Goal: Information Seeking & Learning: Learn about a topic

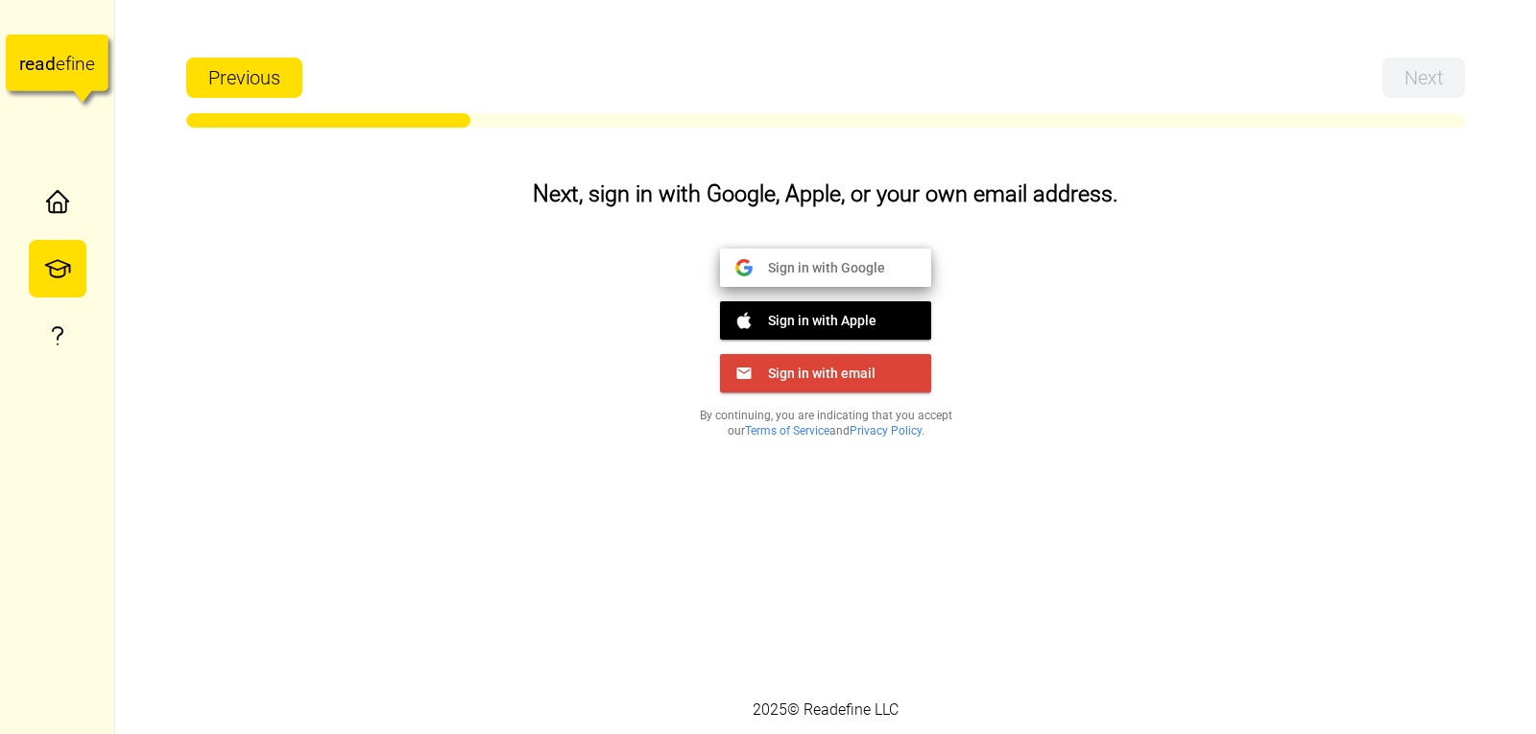
click at [774, 270] on span "Sign in with Google" at bounding box center [819, 266] width 132 height 17
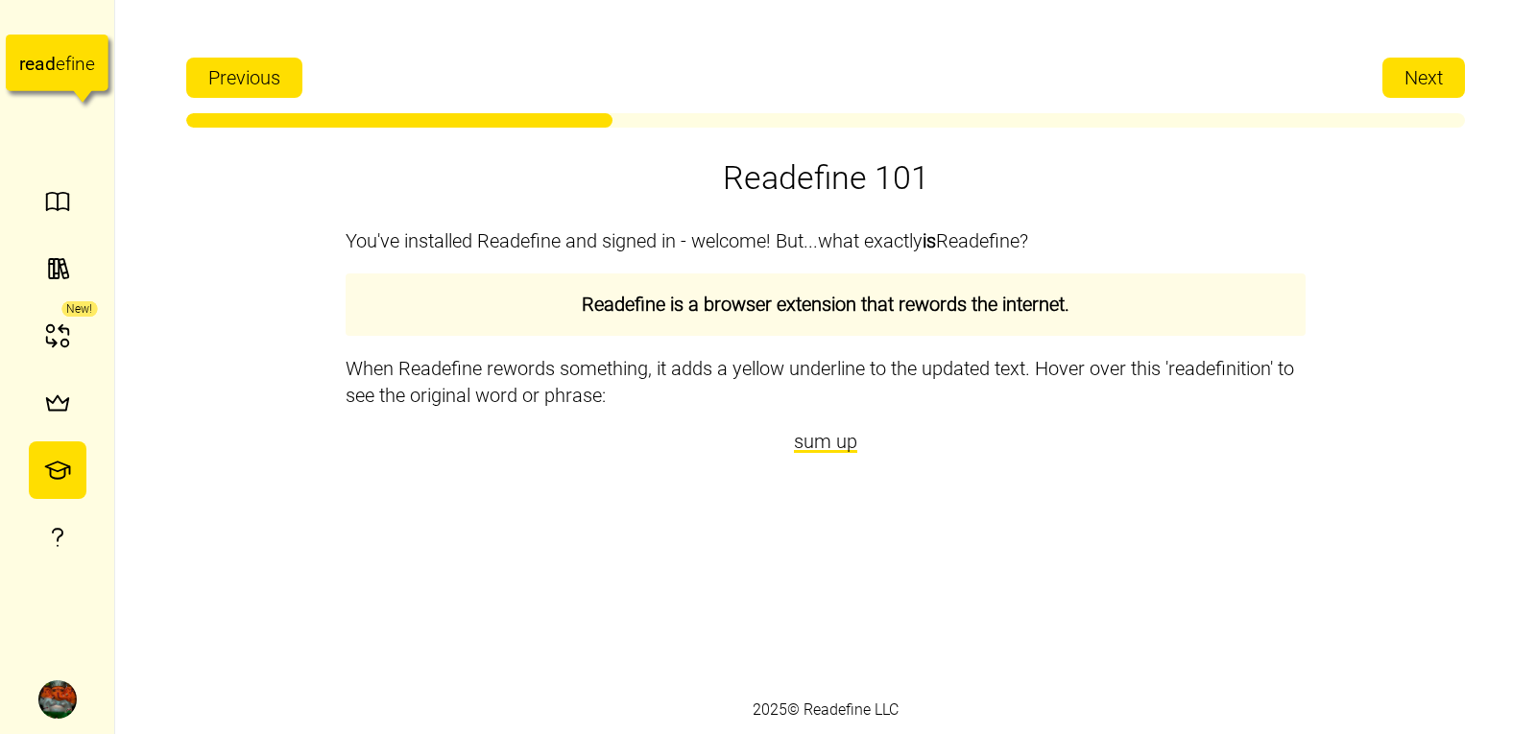
click at [1397, 94] on button "Next" at bounding box center [1424, 78] width 83 height 40
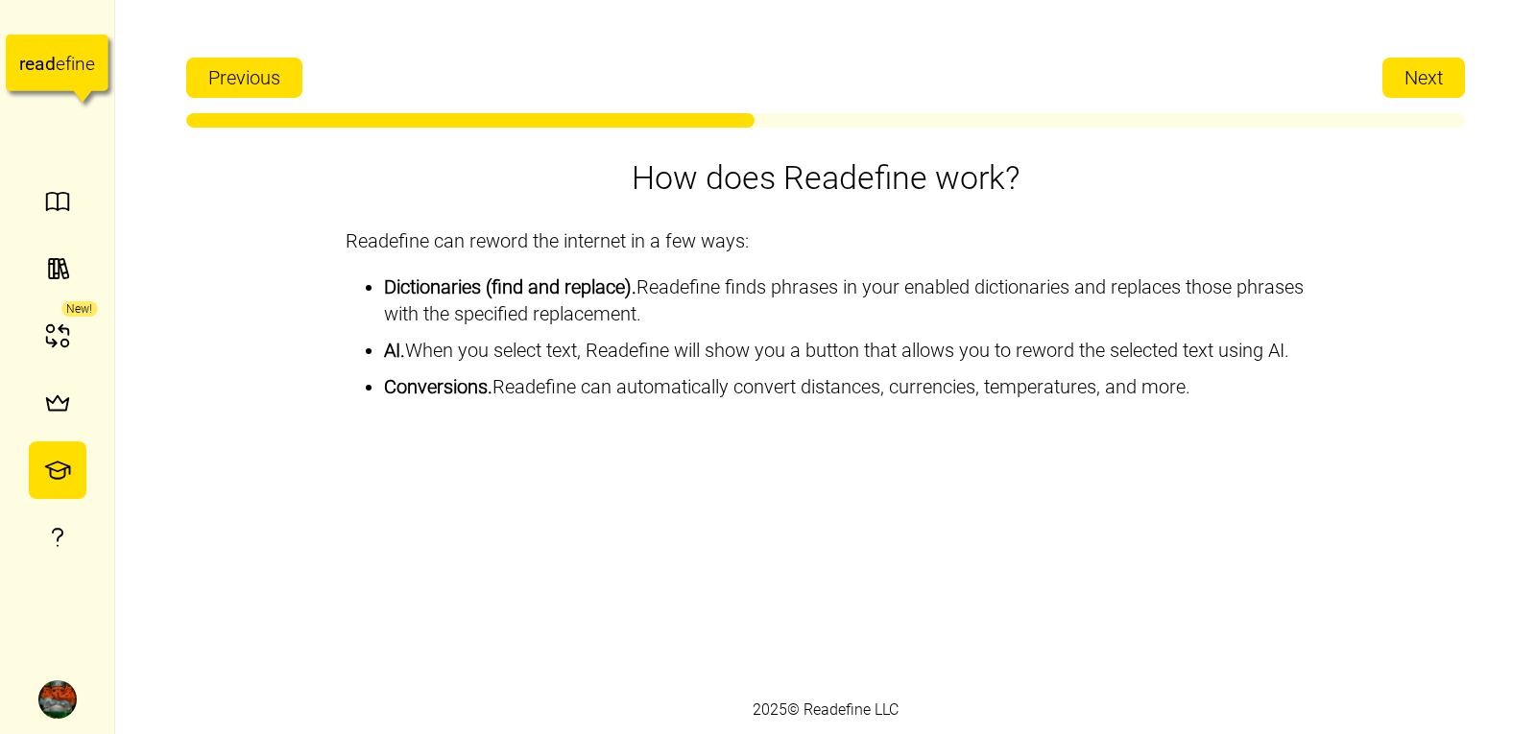
click at [1397, 94] on button "Next" at bounding box center [1424, 78] width 83 height 40
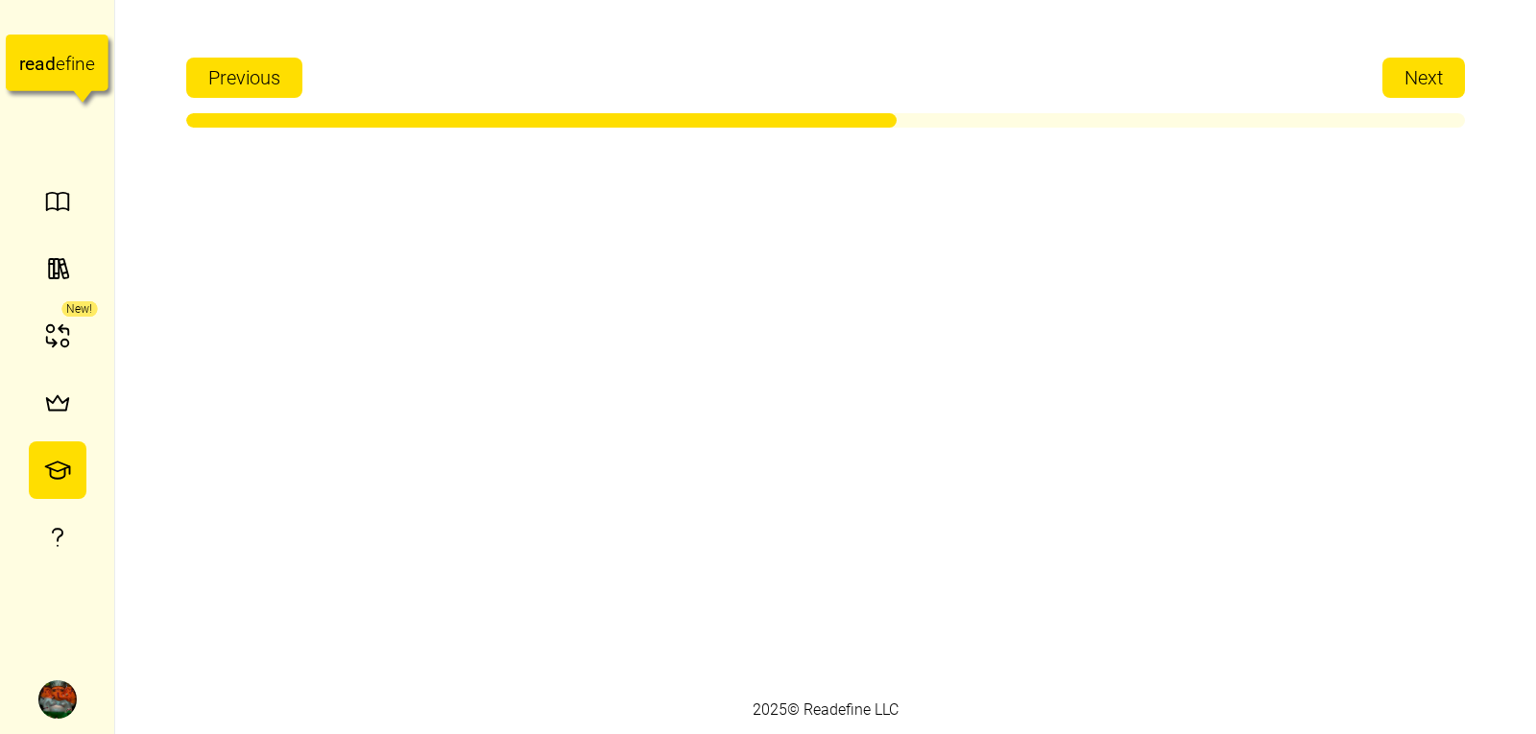
click at [1397, 94] on button "Next" at bounding box center [1424, 78] width 83 height 40
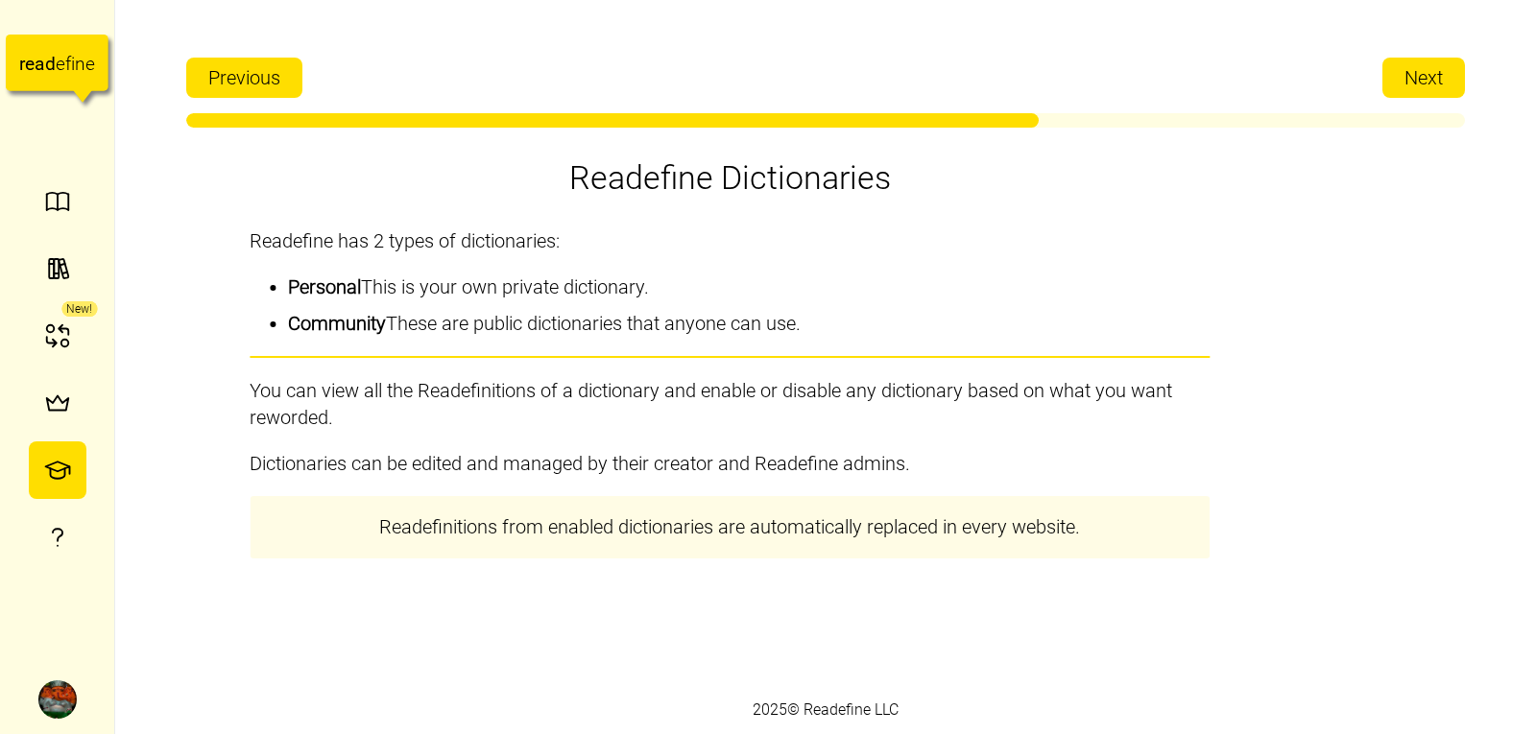
click at [1397, 94] on button "Next" at bounding box center [1424, 78] width 83 height 40
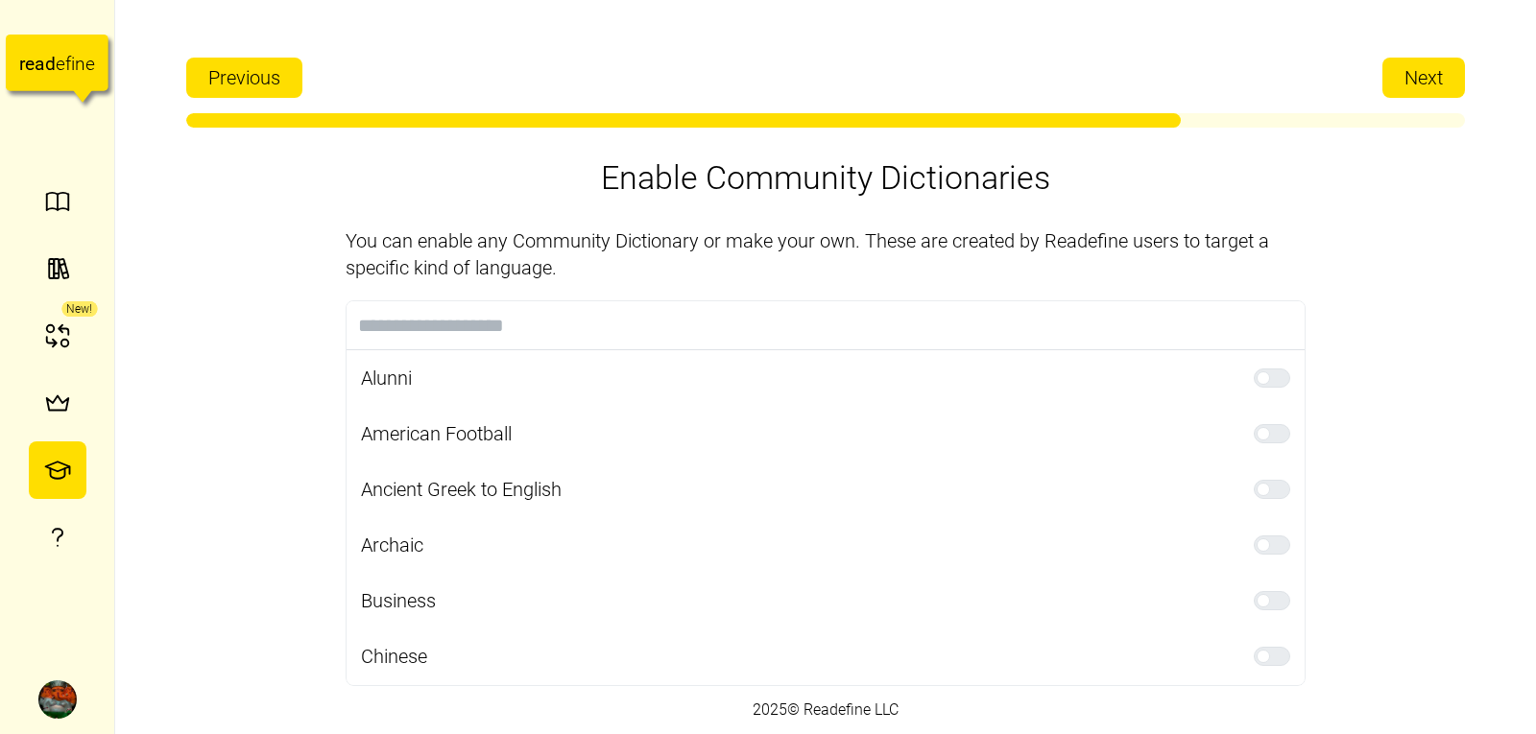
click at [1389, 97] on button "Next" at bounding box center [1424, 78] width 83 height 40
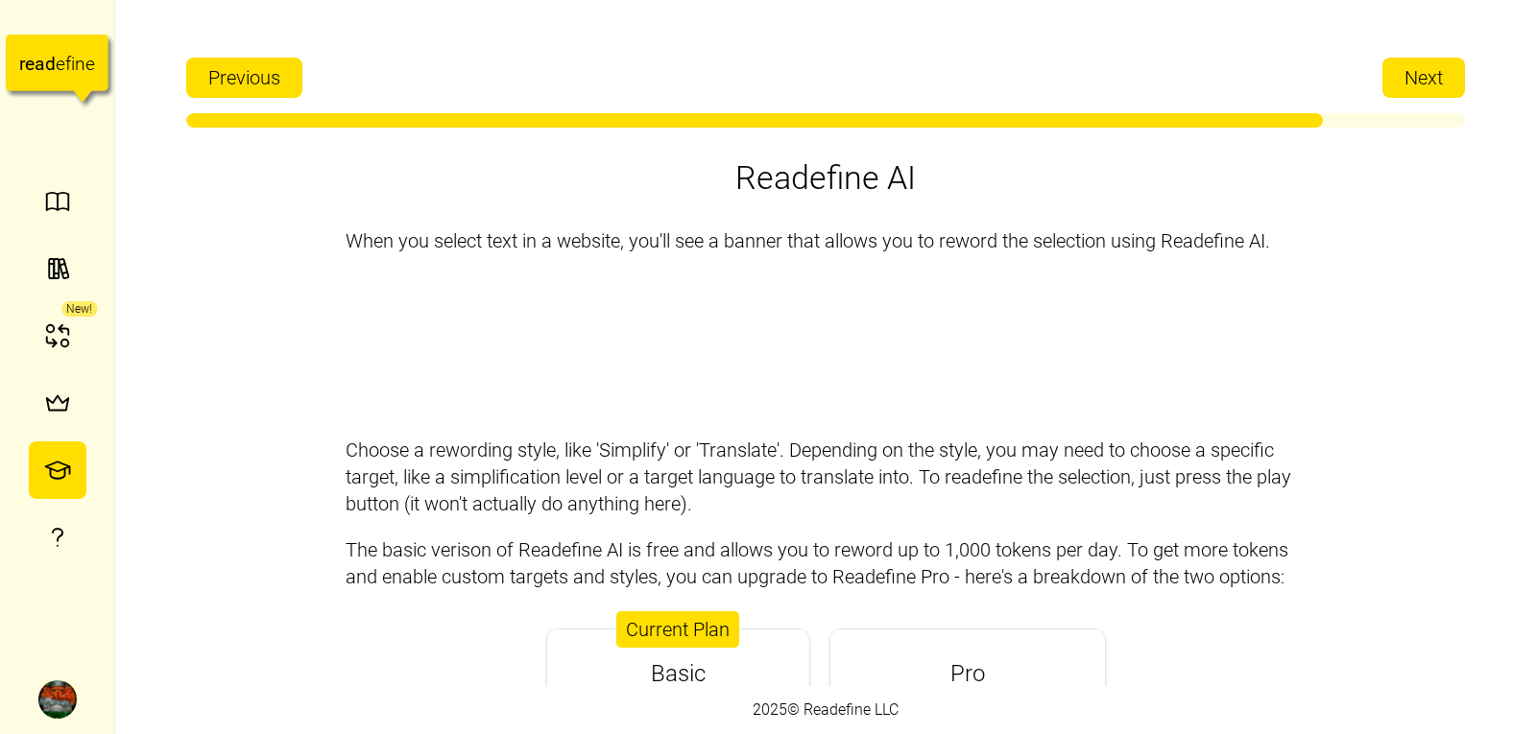
click at [1392, 84] on button "Next" at bounding box center [1424, 78] width 83 height 40
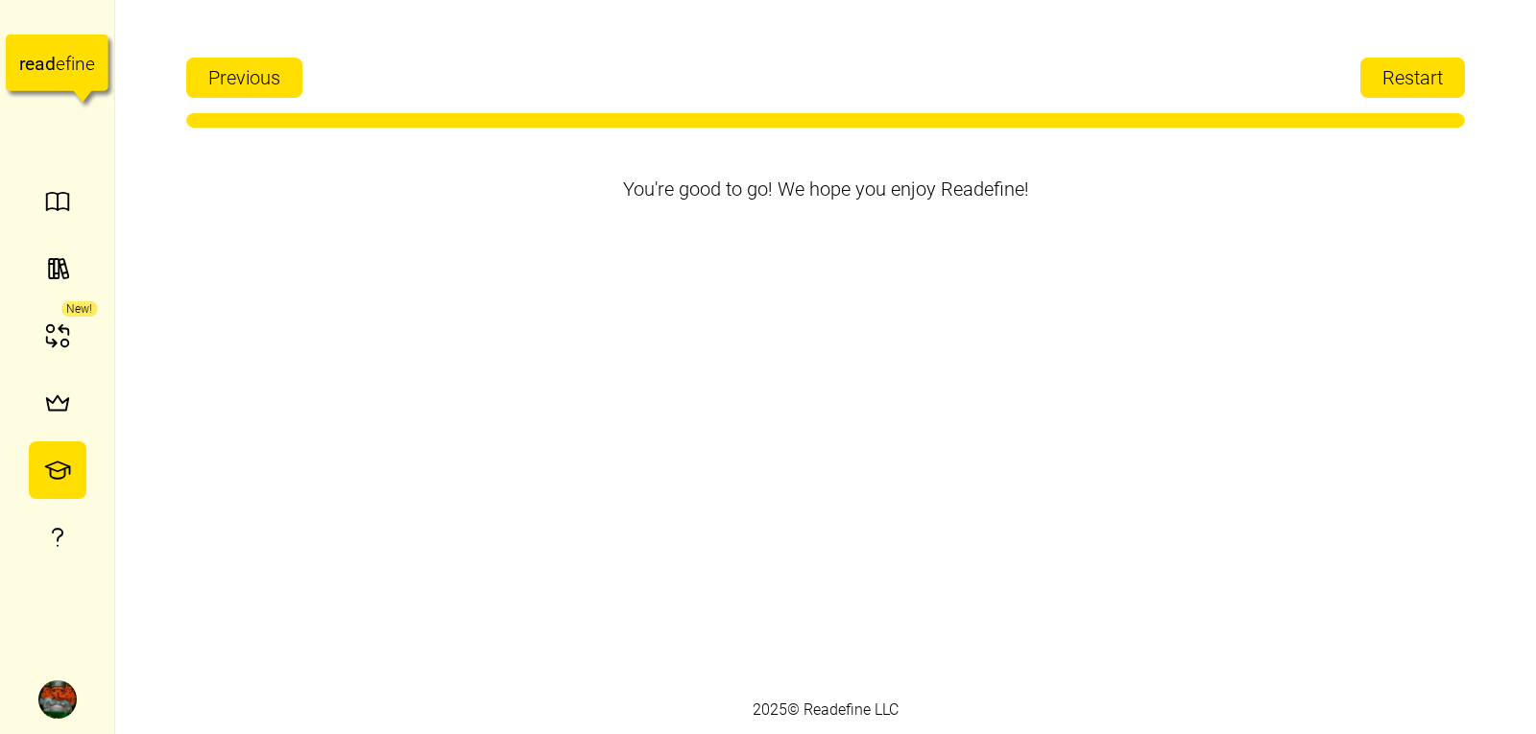
click at [1392, 84] on span "Restart" at bounding box center [1413, 78] width 60 height 38
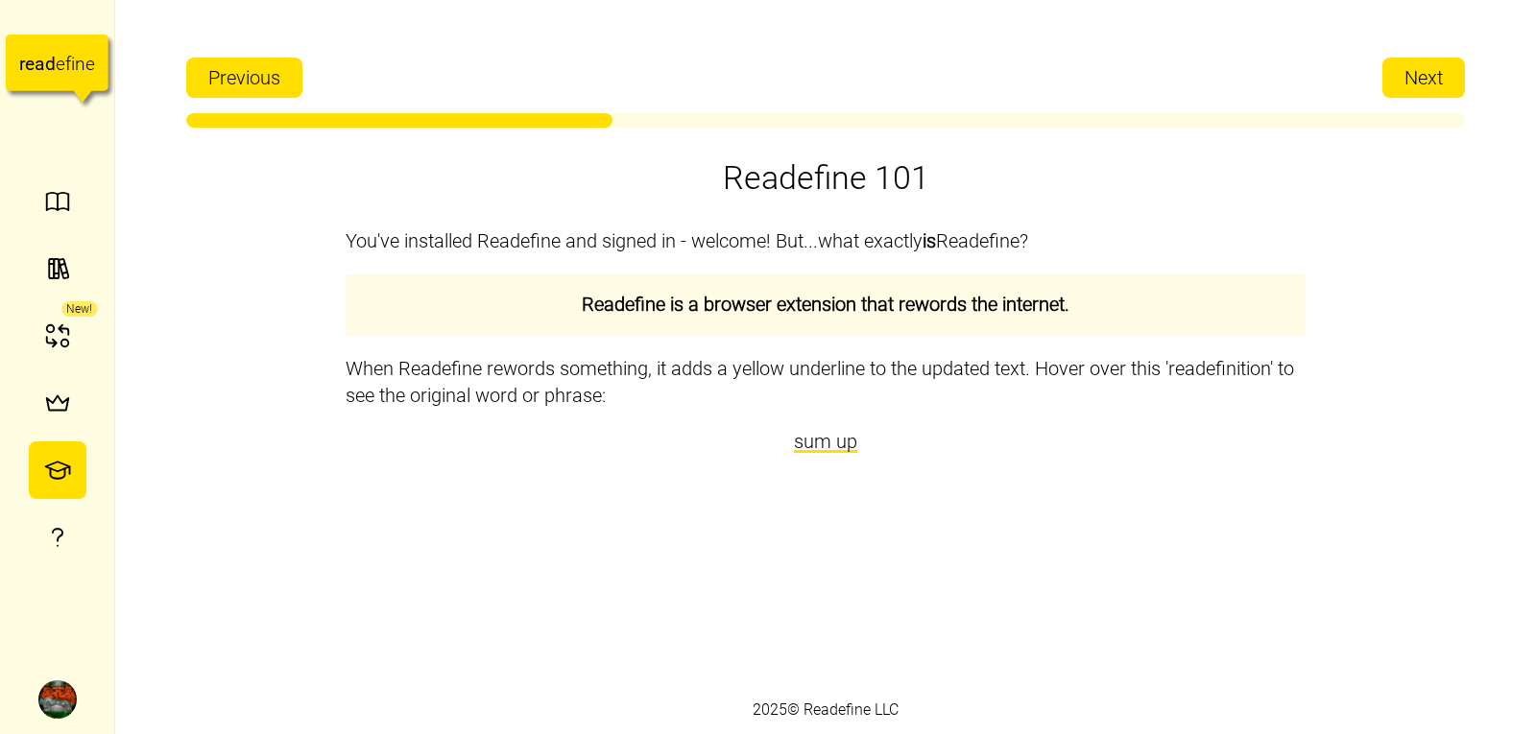
click at [1392, 84] on button "Next" at bounding box center [1424, 78] width 83 height 40
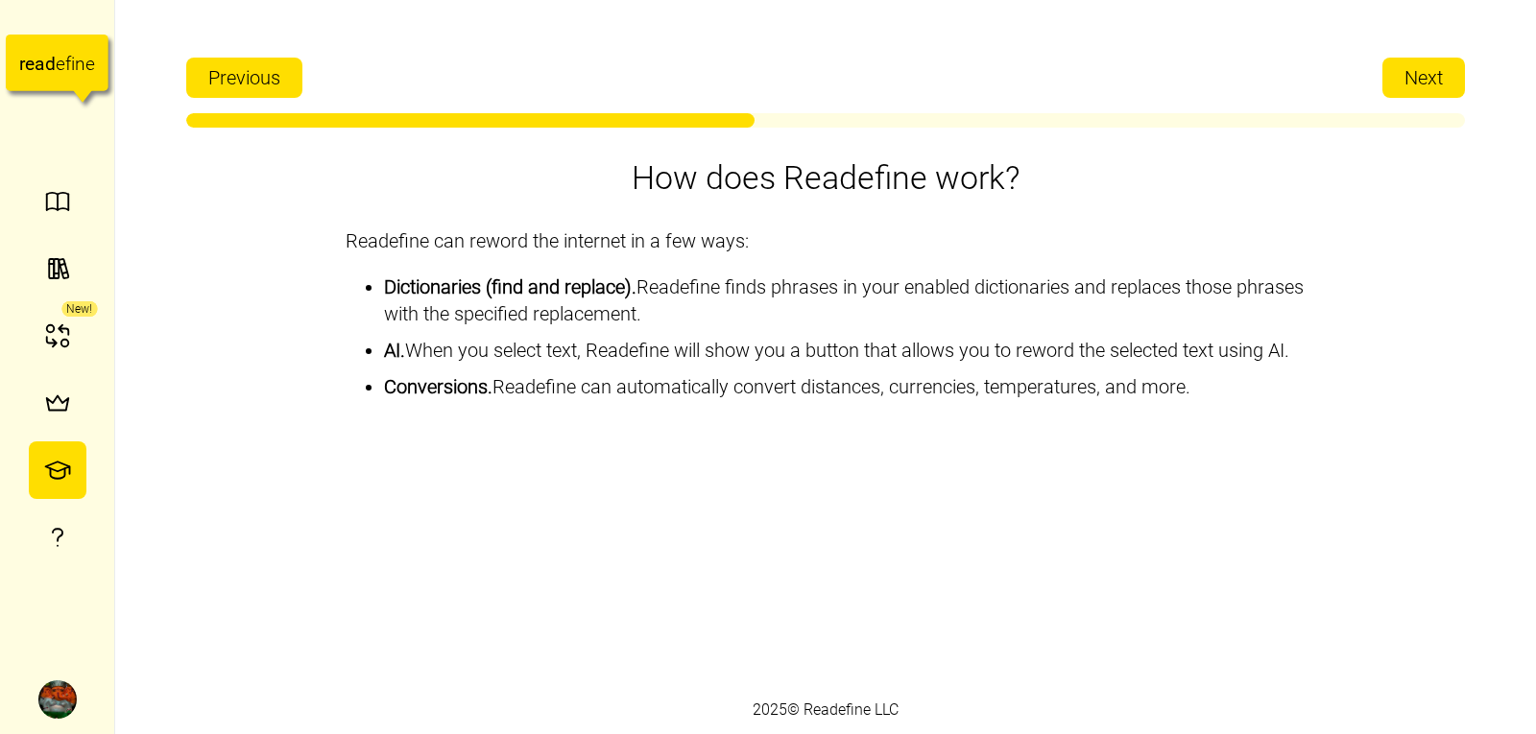
click at [1392, 84] on button "Next" at bounding box center [1424, 78] width 83 height 40
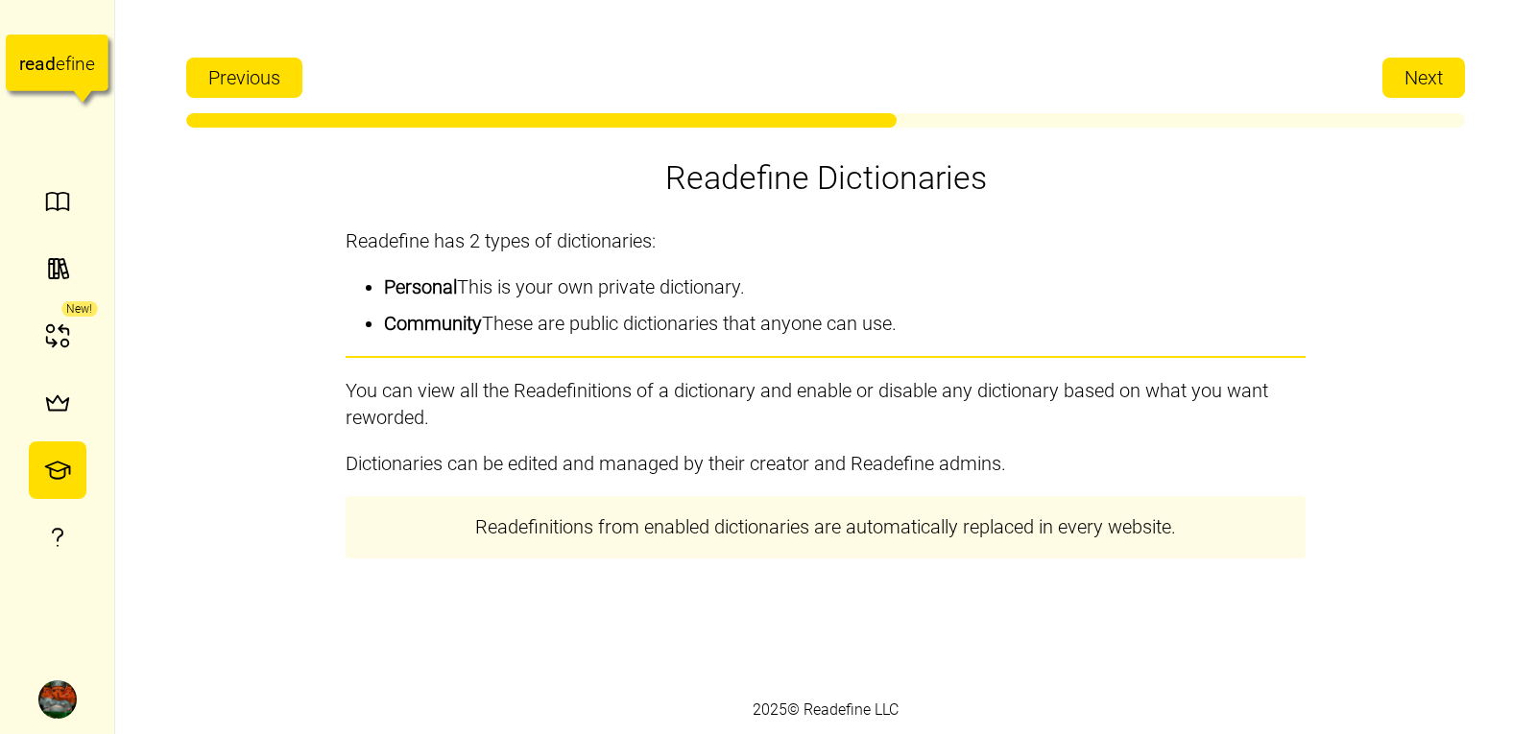
click at [1384, 78] on button "Next" at bounding box center [1424, 78] width 83 height 40
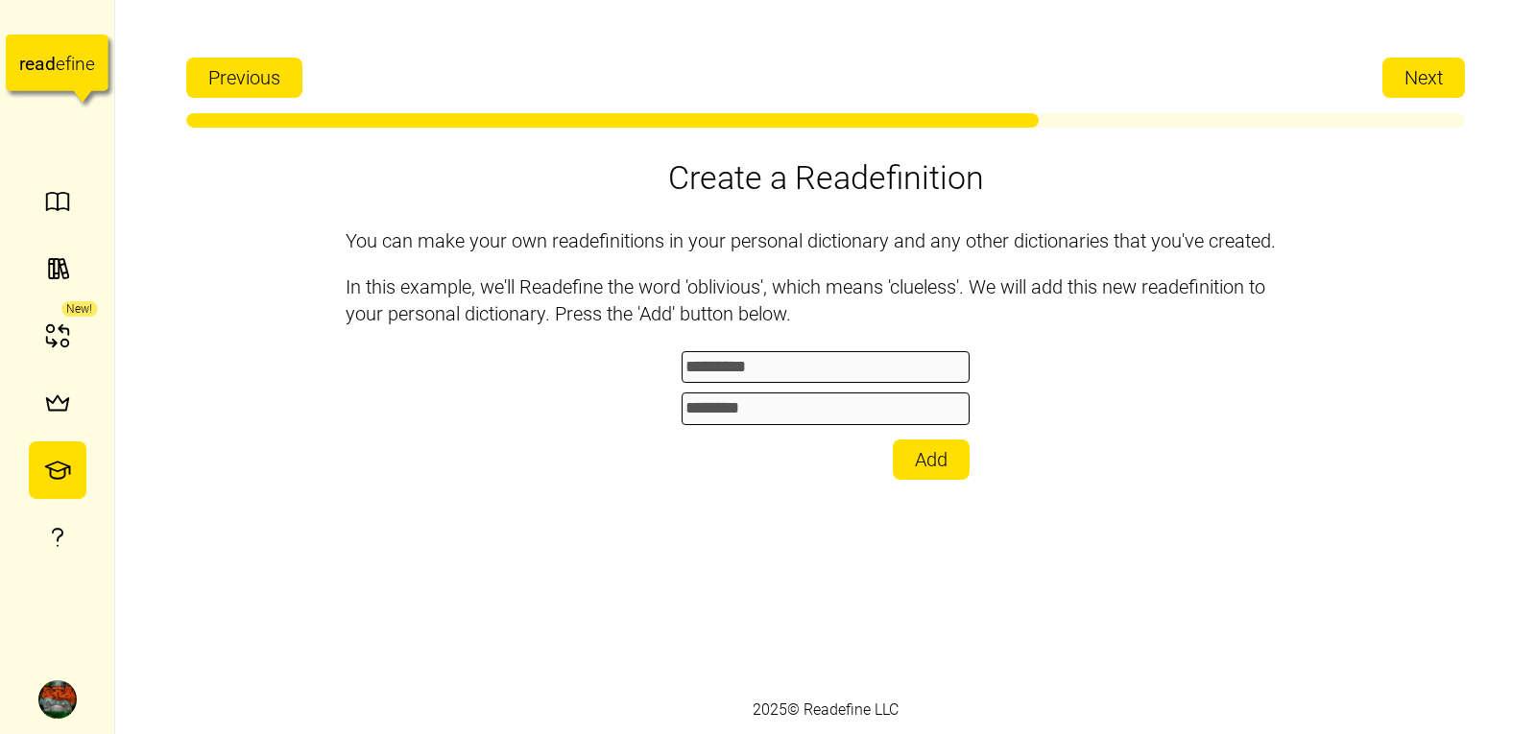
click at [1331, 59] on div "Previous Next" at bounding box center [825, 73] width 1279 height 50
click at [1428, 79] on span "Next" at bounding box center [1424, 78] width 38 height 38
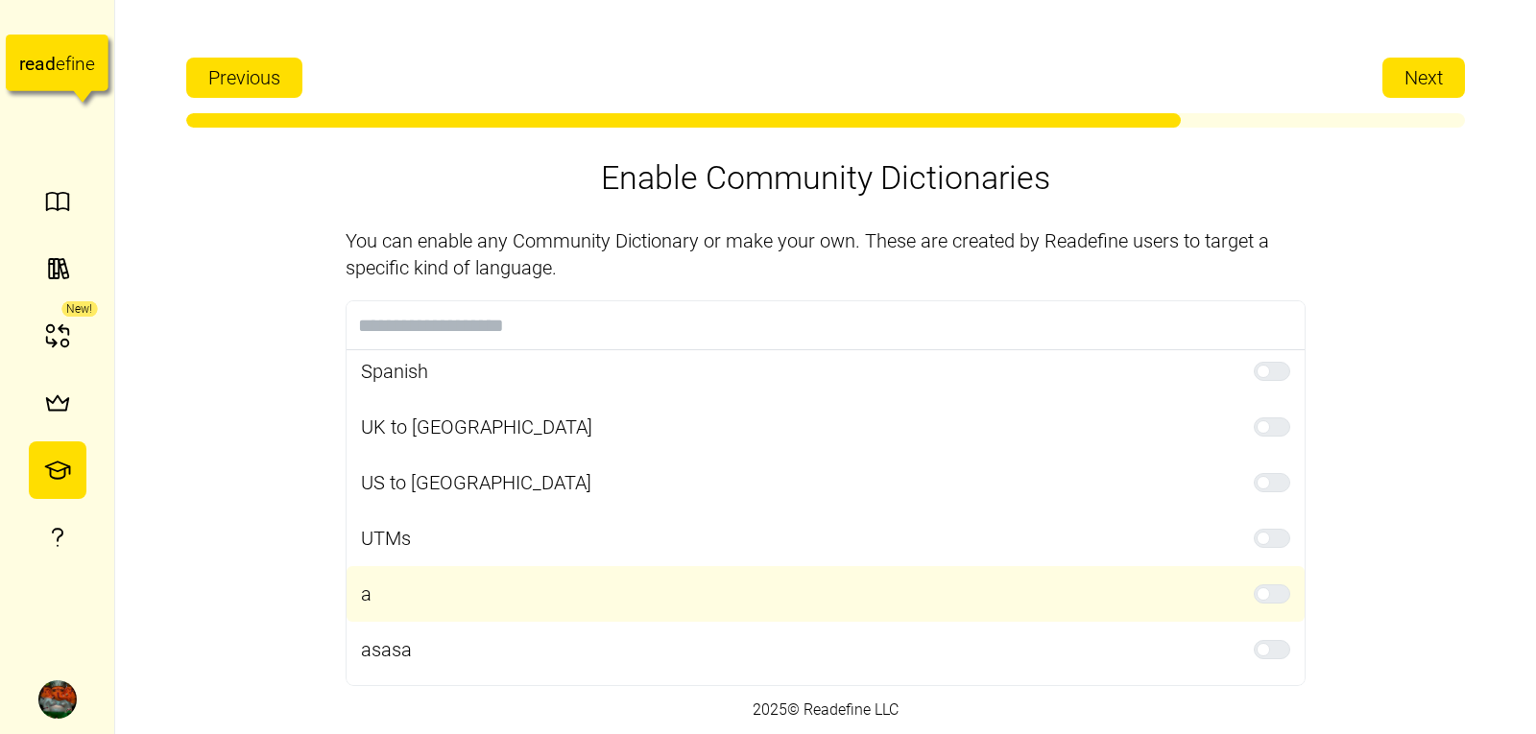
scroll to position [1391, 0]
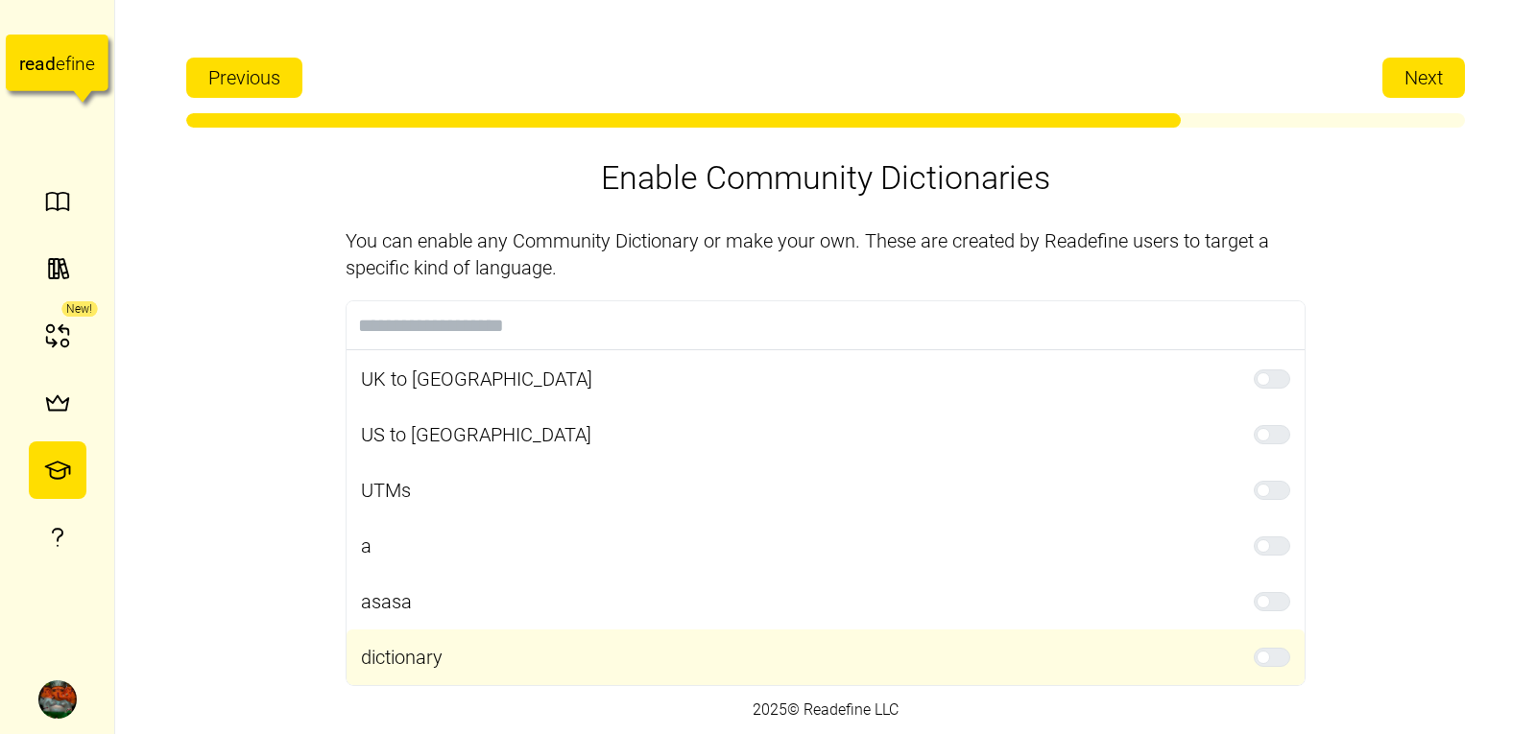
click at [446, 668] on div "dictionary" at bounding box center [826, 658] width 958 height 56
